Goal: Transaction & Acquisition: Subscribe to service/newsletter

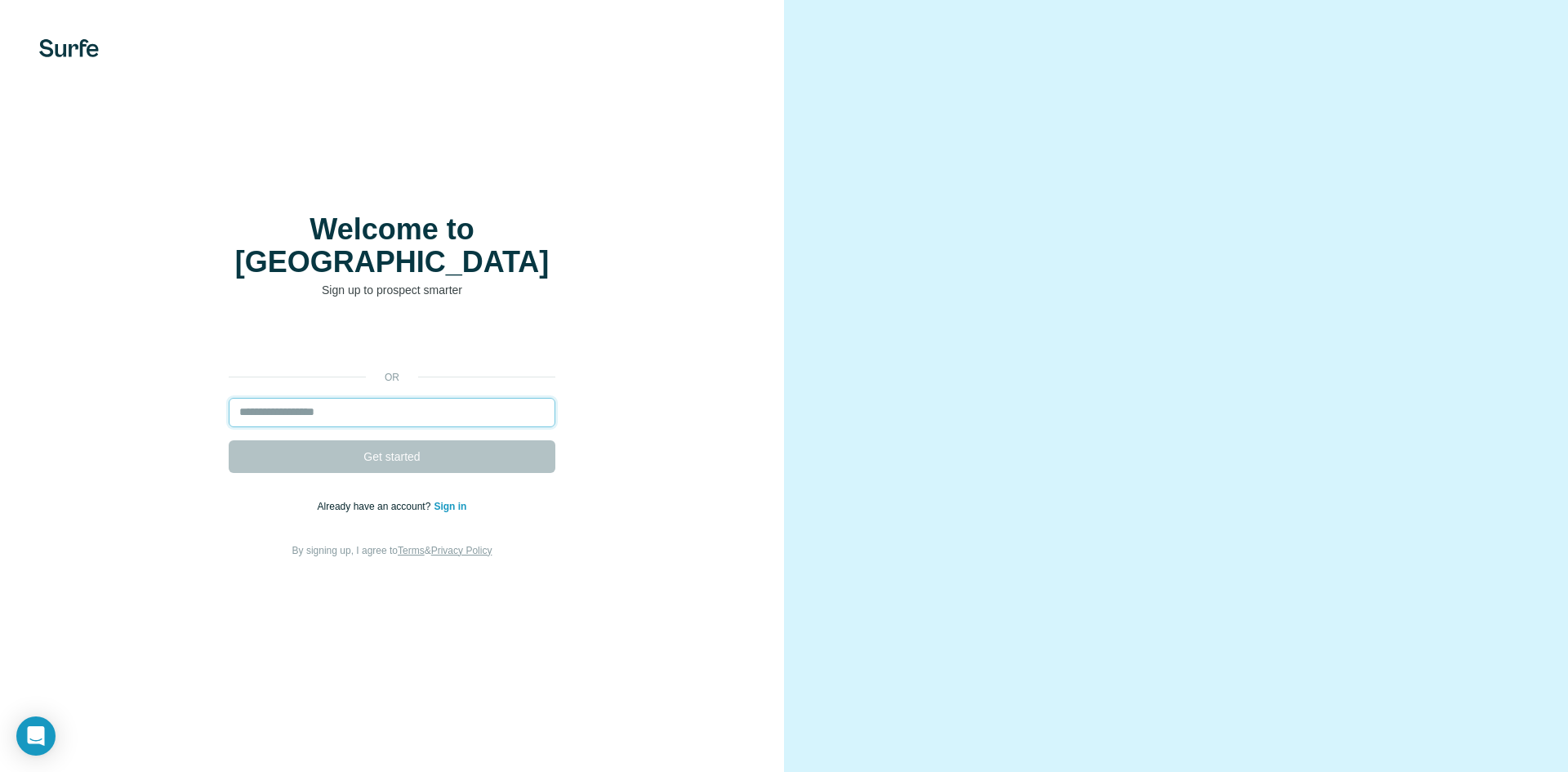
click at [390, 404] on input "email" at bounding box center [392, 413] width 326 height 30
click at [675, 473] on div "or Get started Already have an account? Sign in By signing up, I agree to Terms…" at bounding box center [392, 442] width 718 height 235
click at [472, 422] on form "Get started" at bounding box center [392, 435] width 326 height 75
click at [465, 408] on input "email" at bounding box center [392, 413] width 326 height 30
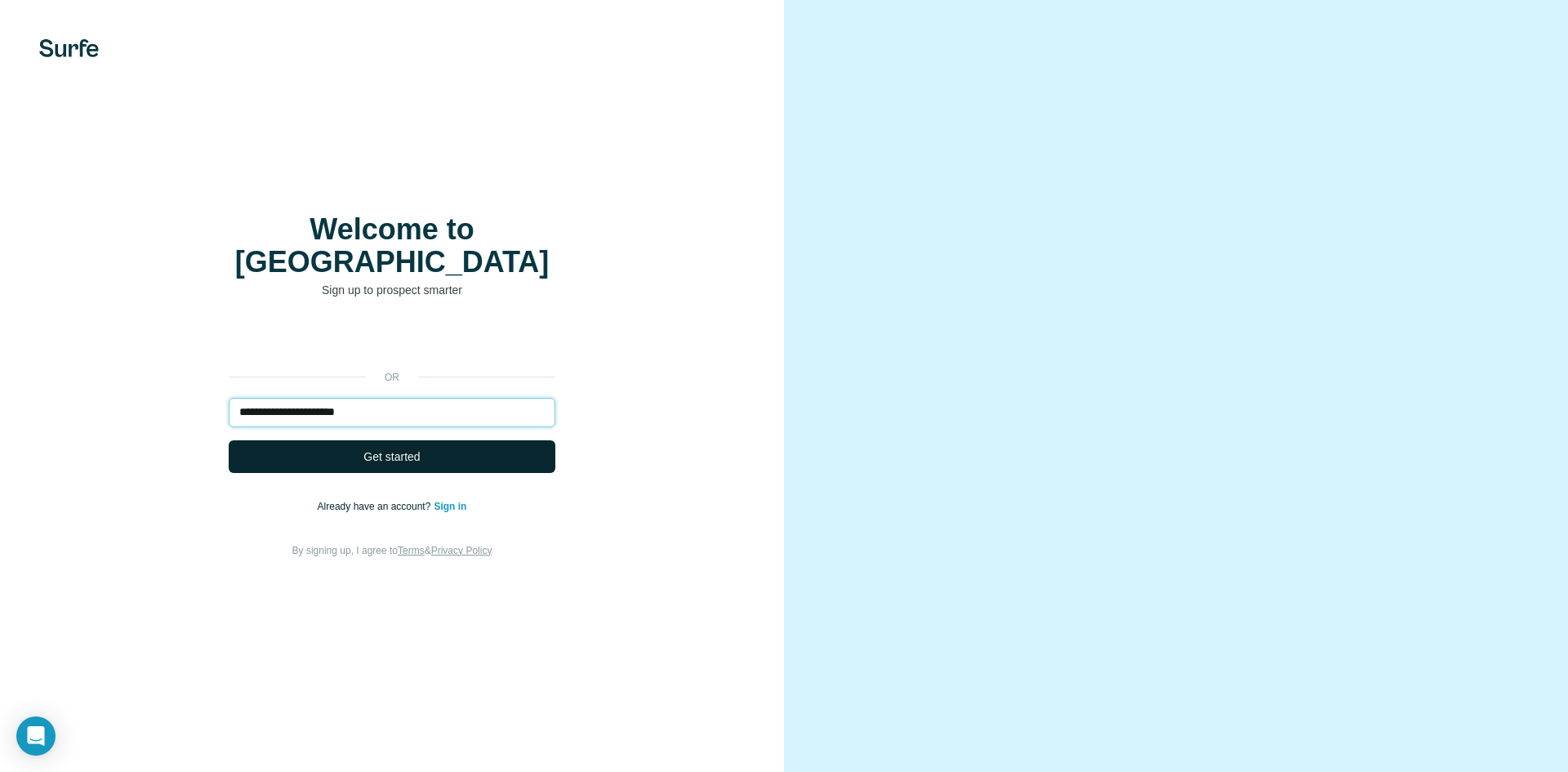
type input "**********"
click at [439, 446] on button "Get started" at bounding box center [392, 457] width 326 height 33
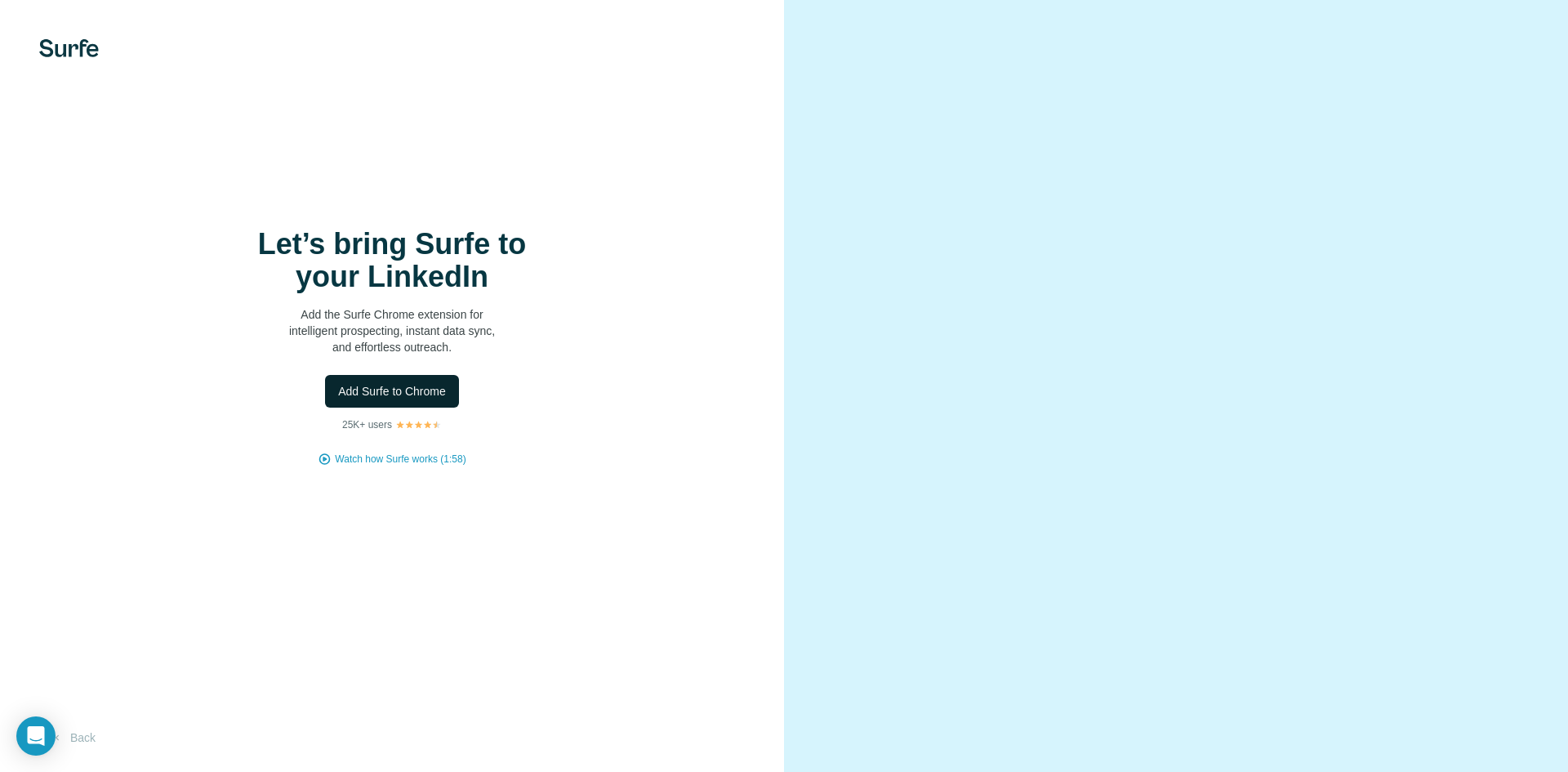
click at [419, 391] on span "Add Surfe to Chrome" at bounding box center [392, 391] width 108 height 16
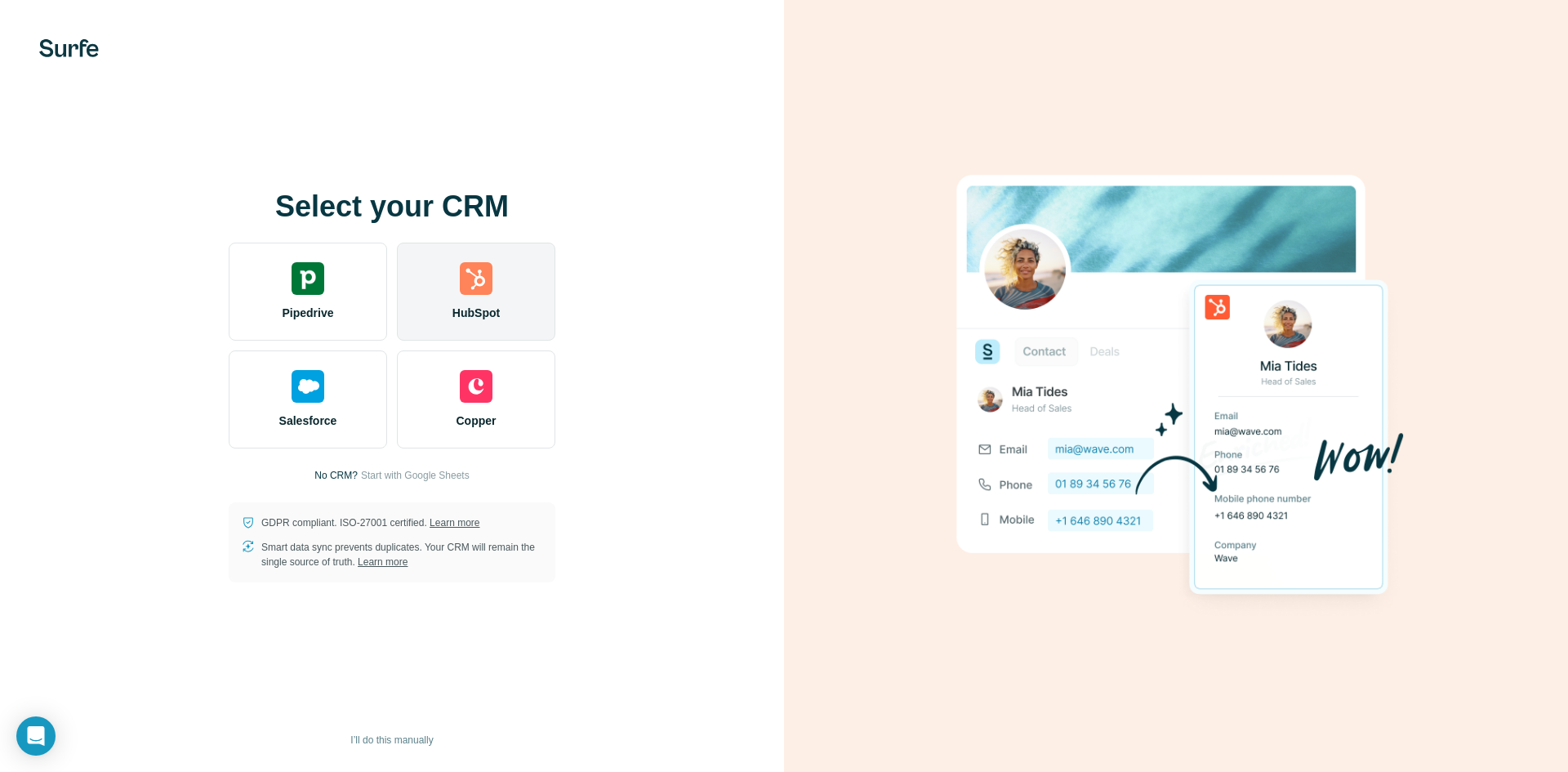
drag, startPoint x: 472, startPoint y: 292, endPoint x: 494, endPoint y: 308, distance: 27.2
click at [472, 291] on img at bounding box center [476, 278] width 33 height 33
